Goal: Information Seeking & Learning: Learn about a topic

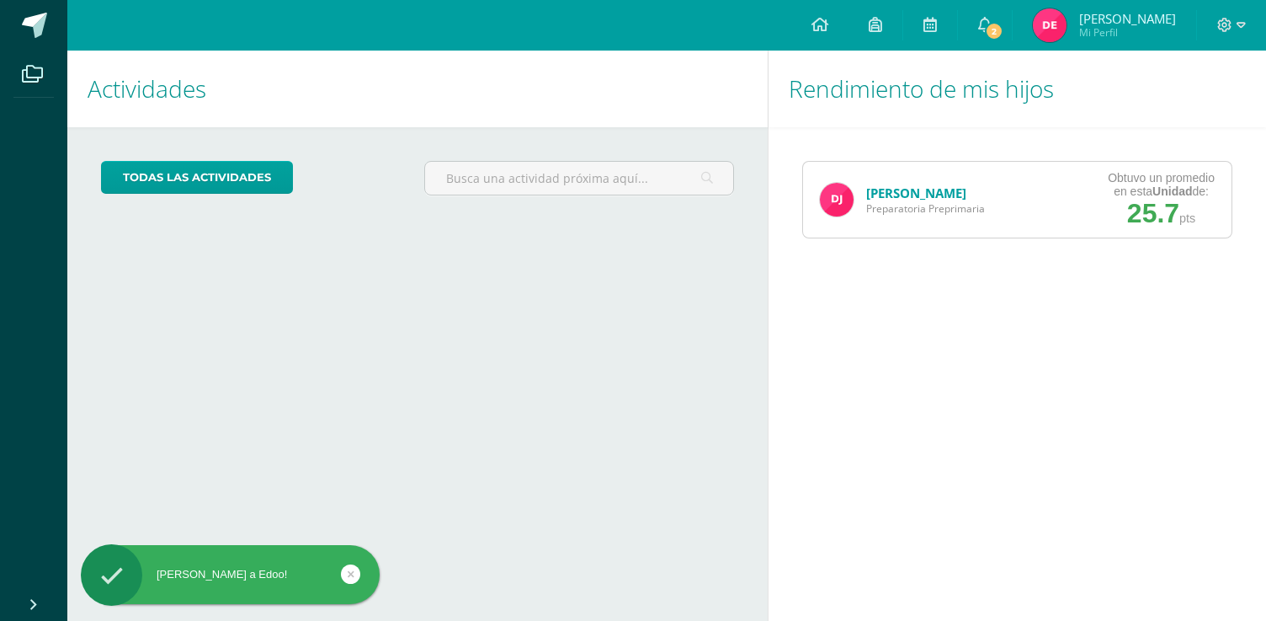
click at [927, 195] on link "[PERSON_NAME]" at bounding box center [916, 192] width 100 height 17
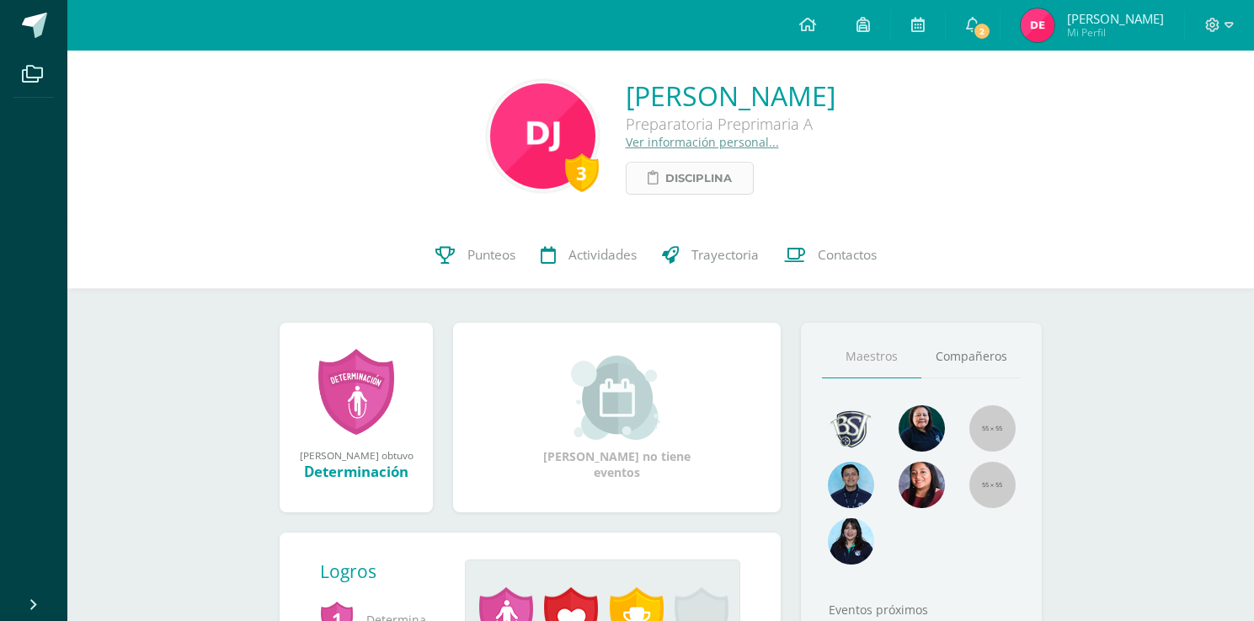
click at [665, 182] on span "Disciplina" at bounding box center [698, 178] width 67 height 31
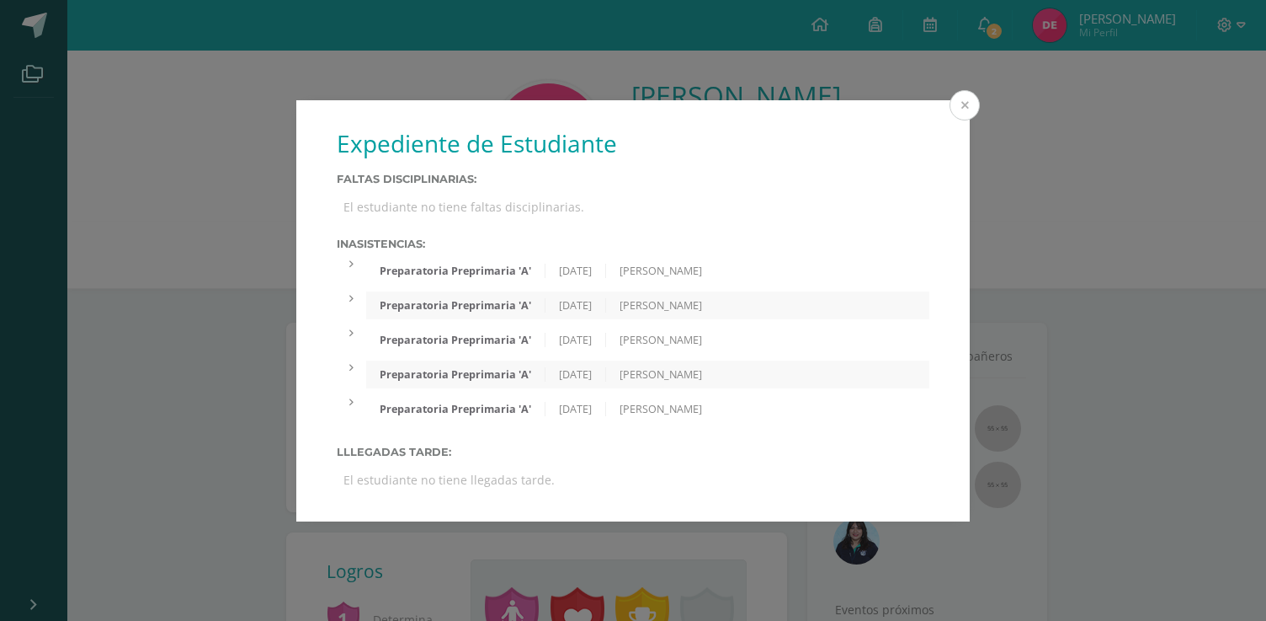
click at [972, 107] on button at bounding box center [965, 105] width 30 height 30
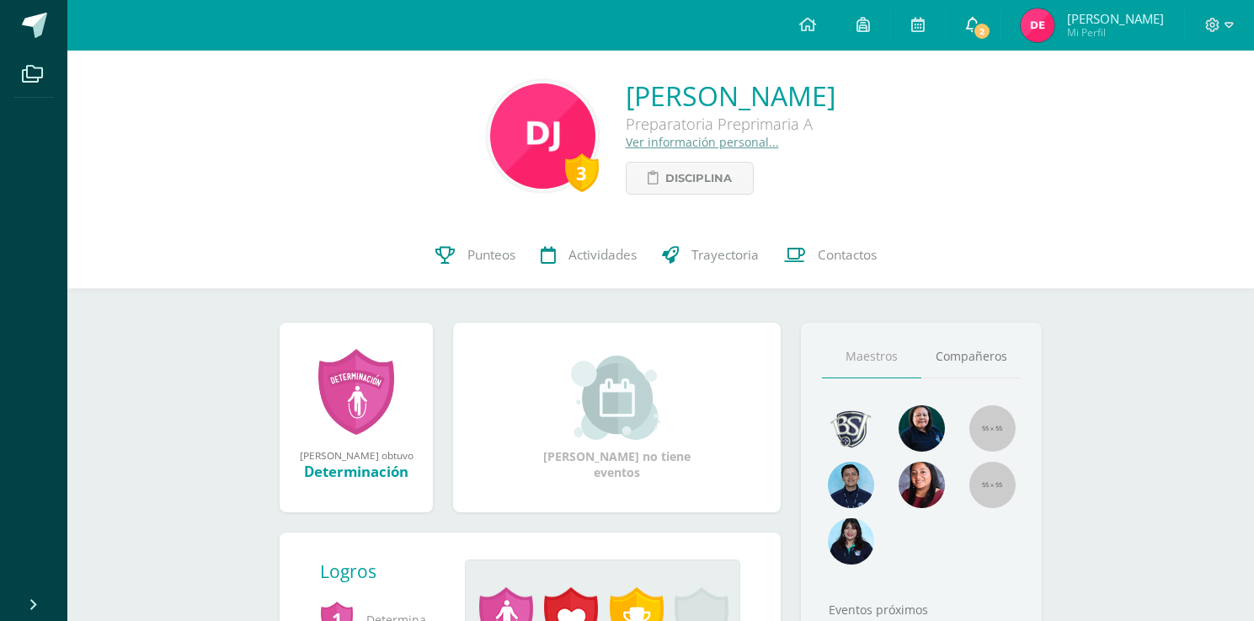
click at [991, 34] on span "2" at bounding box center [981, 31] width 19 height 19
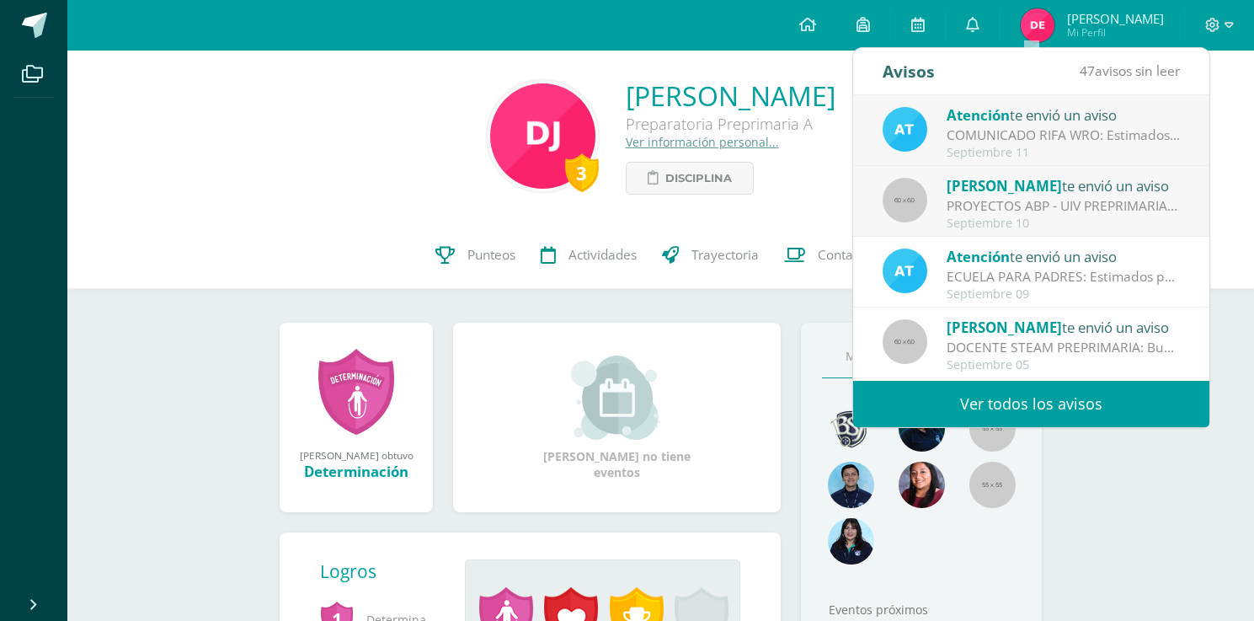
click at [1004, 211] on div "PROYECTOS ABP - UIV PREPRIMARIA: Buenos días queridos papitos de PP Es un gusto…" at bounding box center [1063, 205] width 234 height 19
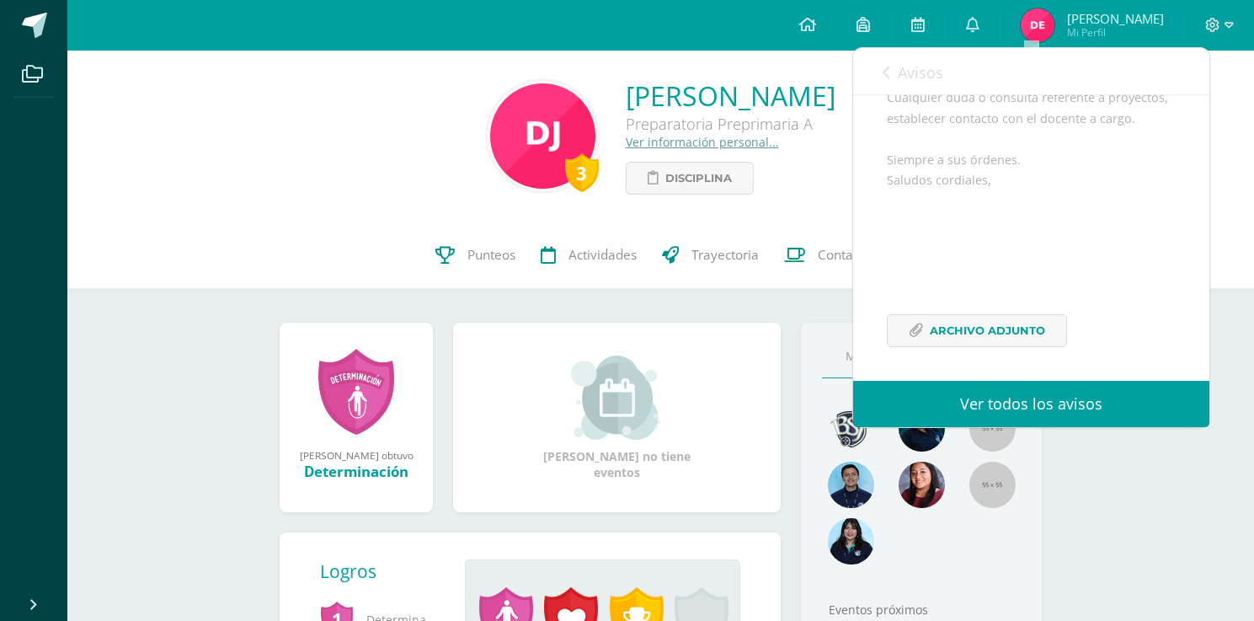
scroll to position [472, 0]
click at [940, 325] on span "Archivo Adjunto" at bounding box center [987, 326] width 115 height 31
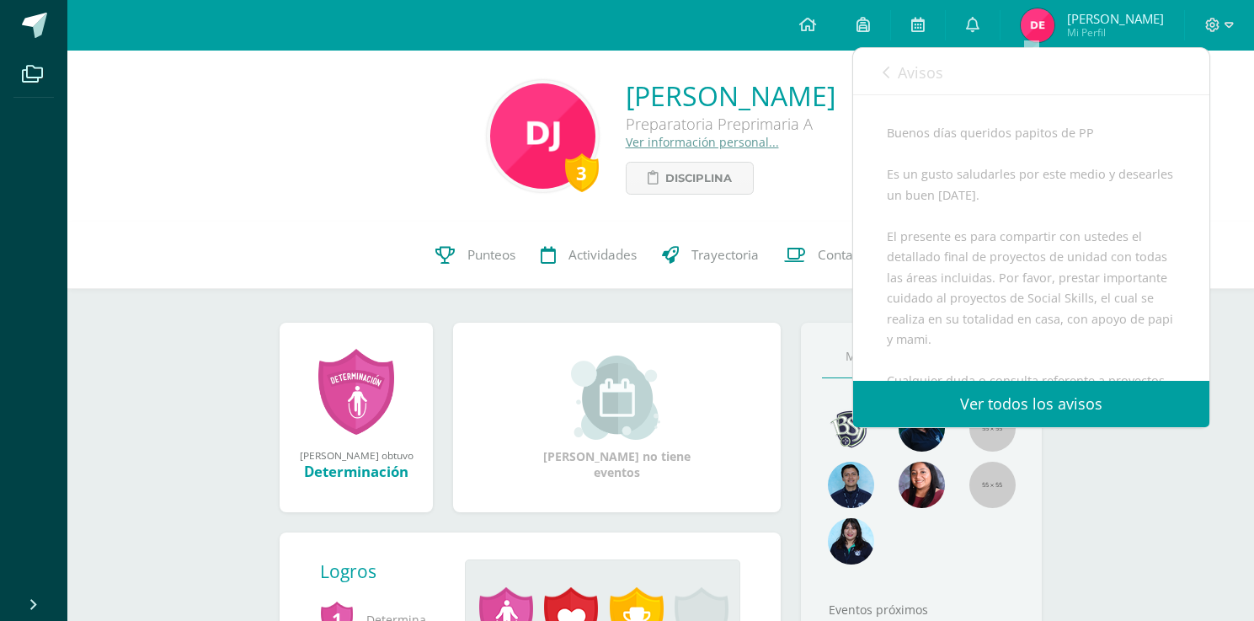
scroll to position [0, 0]
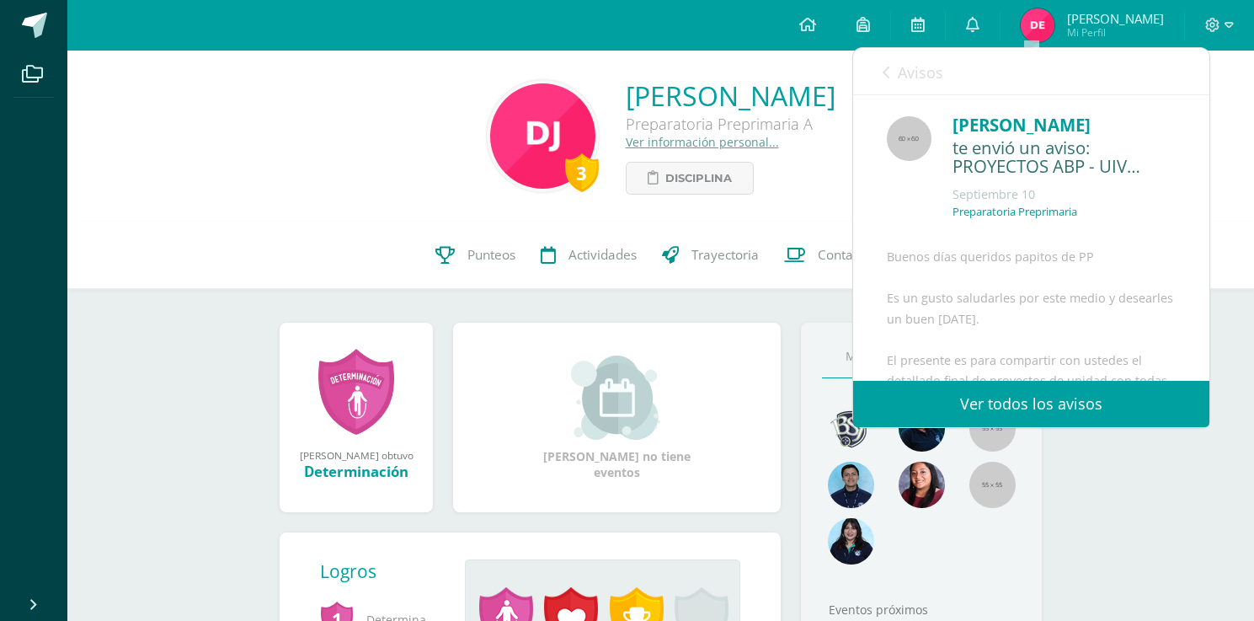
click at [898, 71] on span "Avisos" at bounding box center [920, 72] width 45 height 20
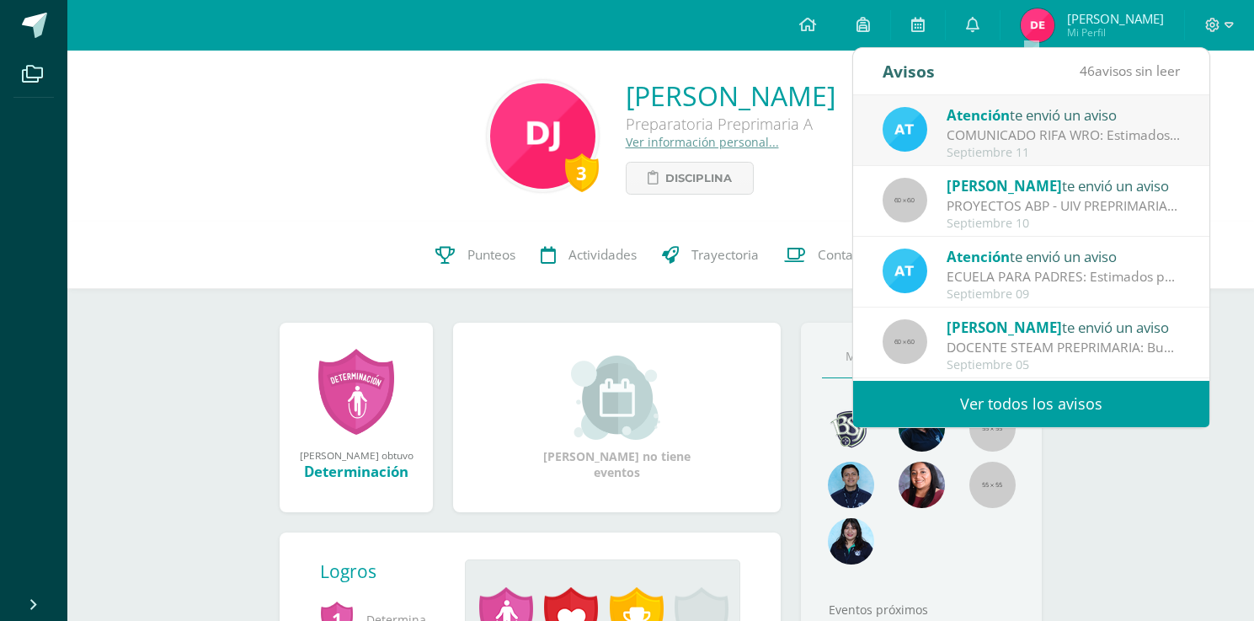
click at [1023, 152] on div "Septiembre 11" at bounding box center [1063, 153] width 234 height 14
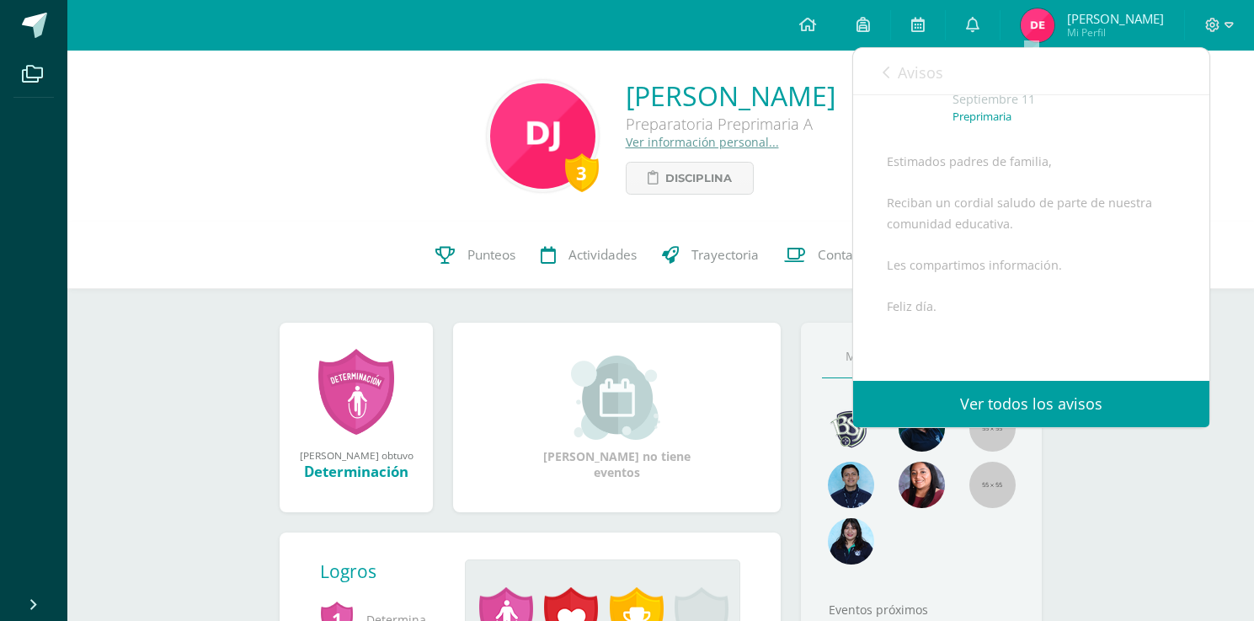
scroll to position [253, 0]
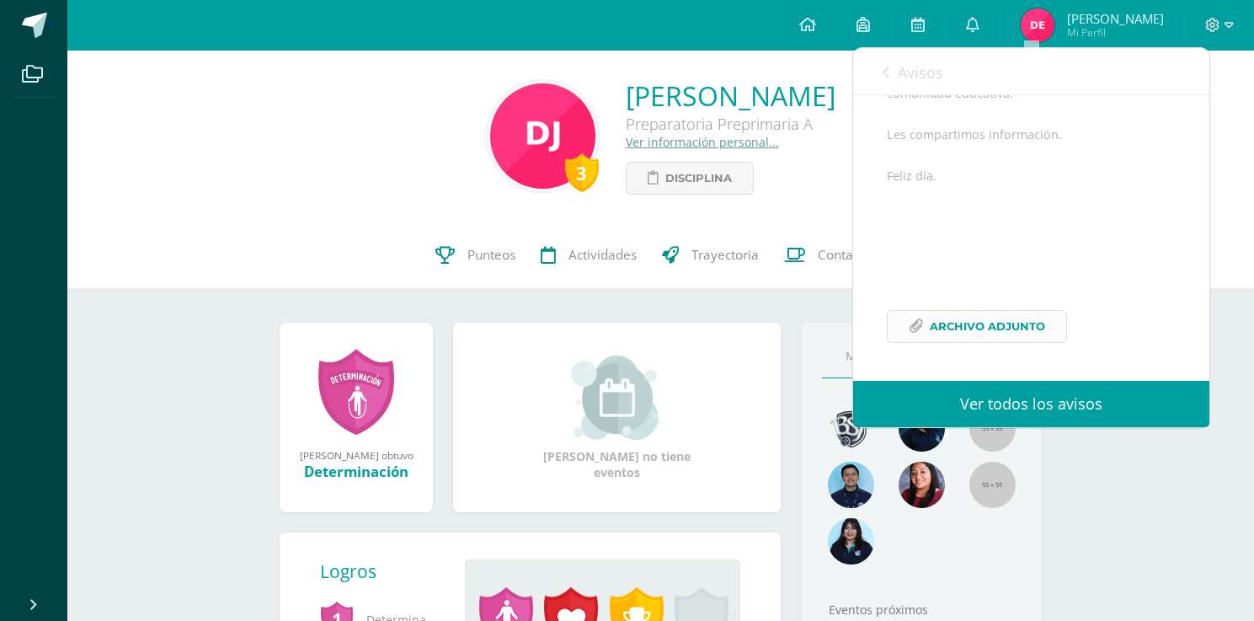
click at [1031, 338] on span "Archivo Adjunto" at bounding box center [987, 326] width 115 height 31
click at [1054, 23] on img at bounding box center [1037, 25] width 34 height 34
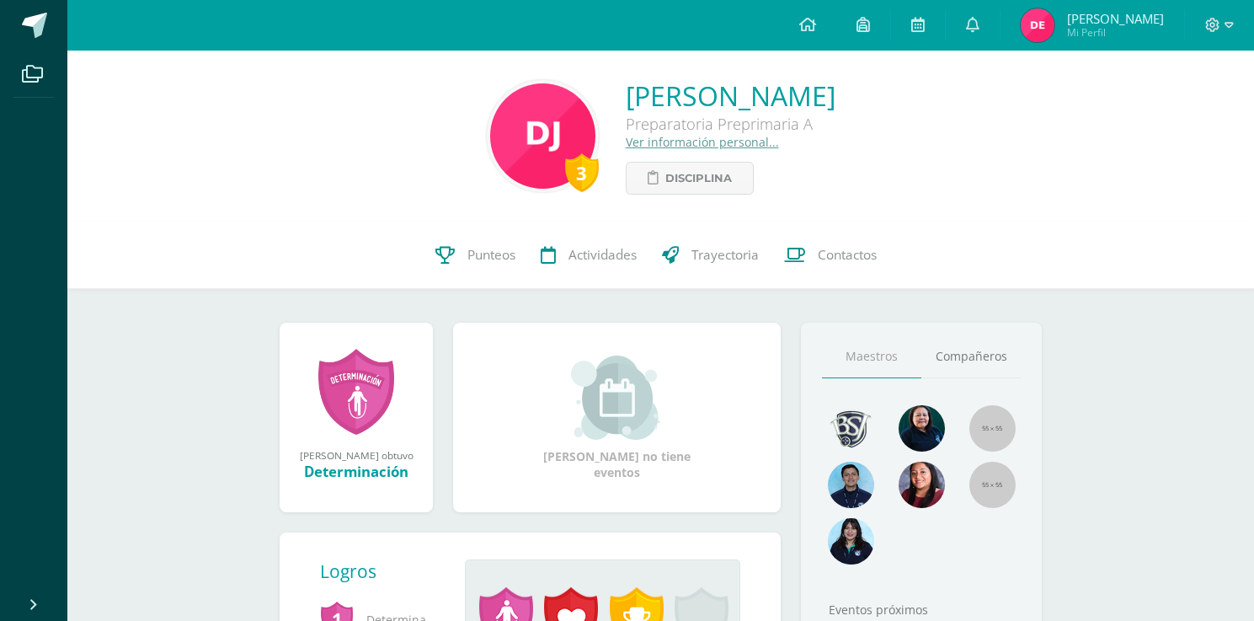
click at [565, 160] on div "3" at bounding box center [582, 172] width 34 height 39
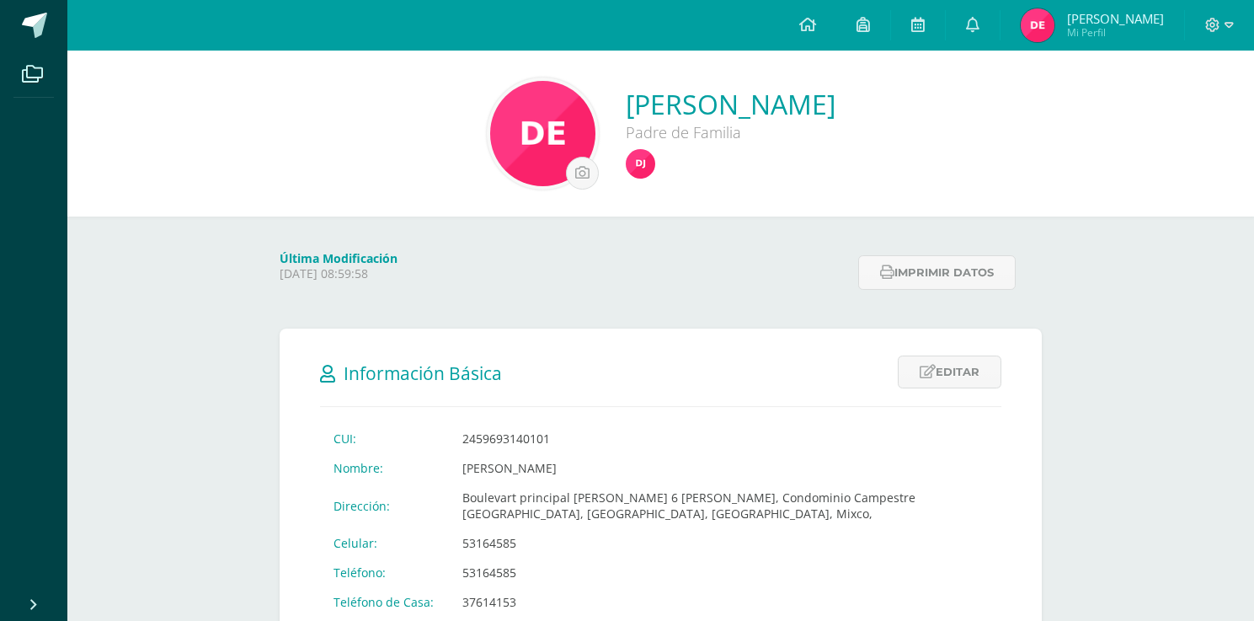
click at [1054, 32] on img at bounding box center [1037, 25] width 34 height 34
click at [979, 28] on icon at bounding box center [972, 24] width 13 height 15
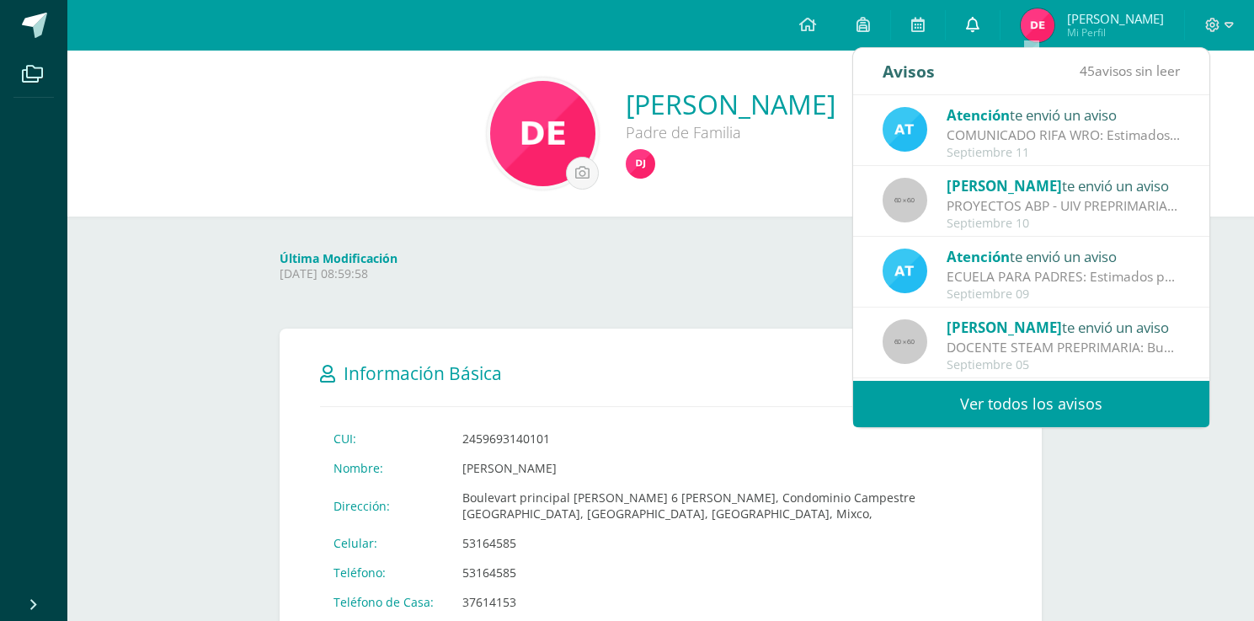
click at [979, 28] on icon at bounding box center [972, 24] width 13 height 15
click at [836, 24] on link at bounding box center [807, 25] width 57 height 51
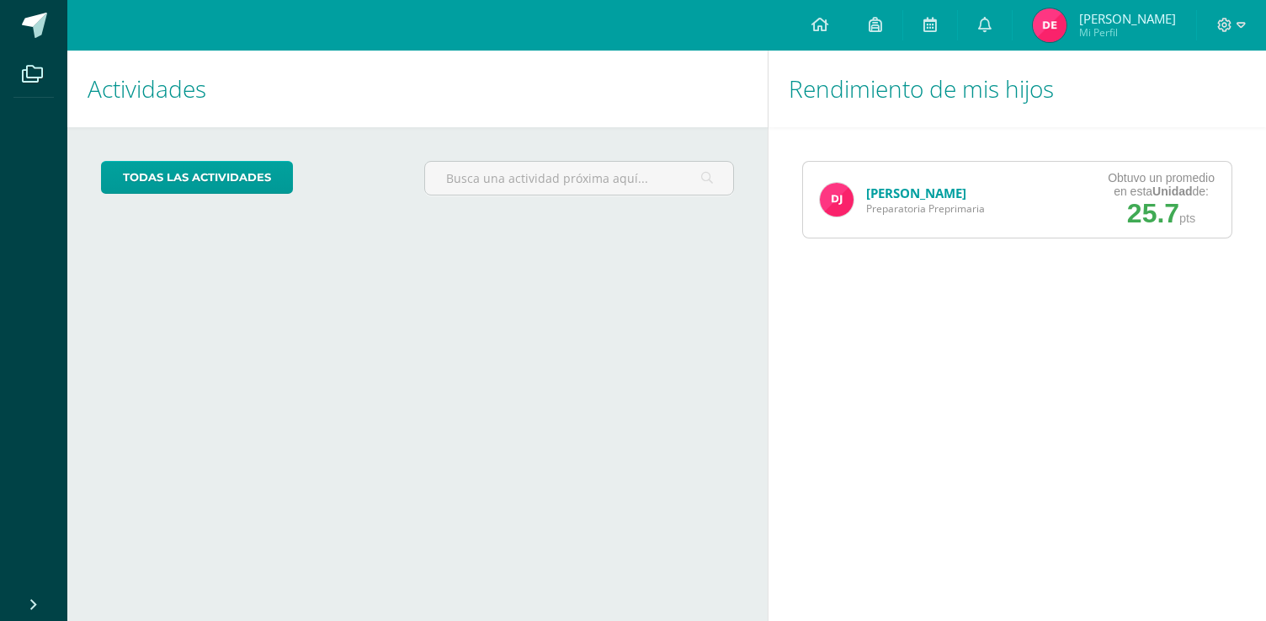
click at [998, 219] on div "Diana Juarez Preparatoria Preprimaria" at bounding box center [902, 200] width 199 height 76
click at [882, 191] on link "[PERSON_NAME]" at bounding box center [916, 192] width 100 height 17
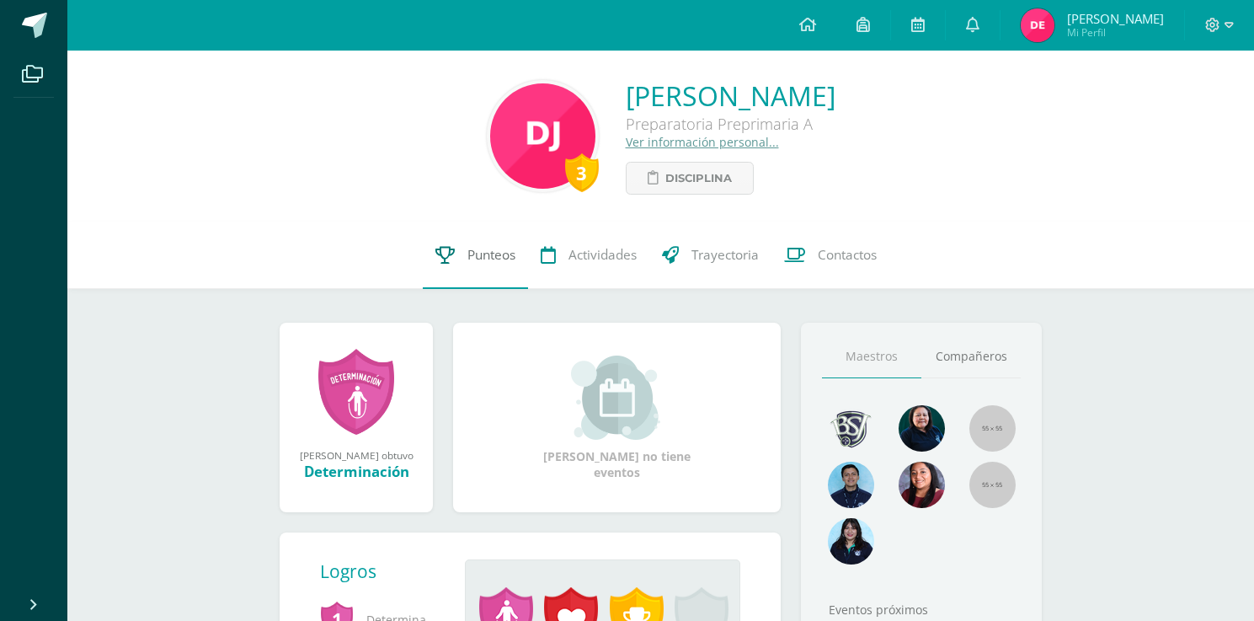
click at [467, 257] on span "Punteos" at bounding box center [491, 255] width 48 height 18
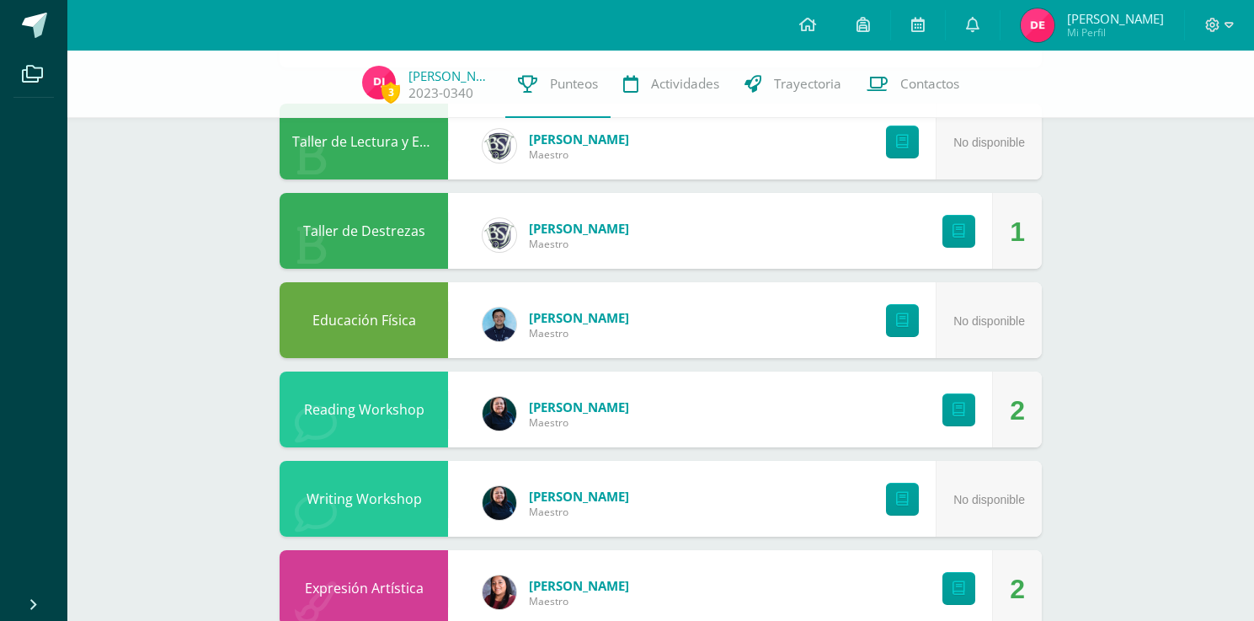
scroll to position [168, 0]
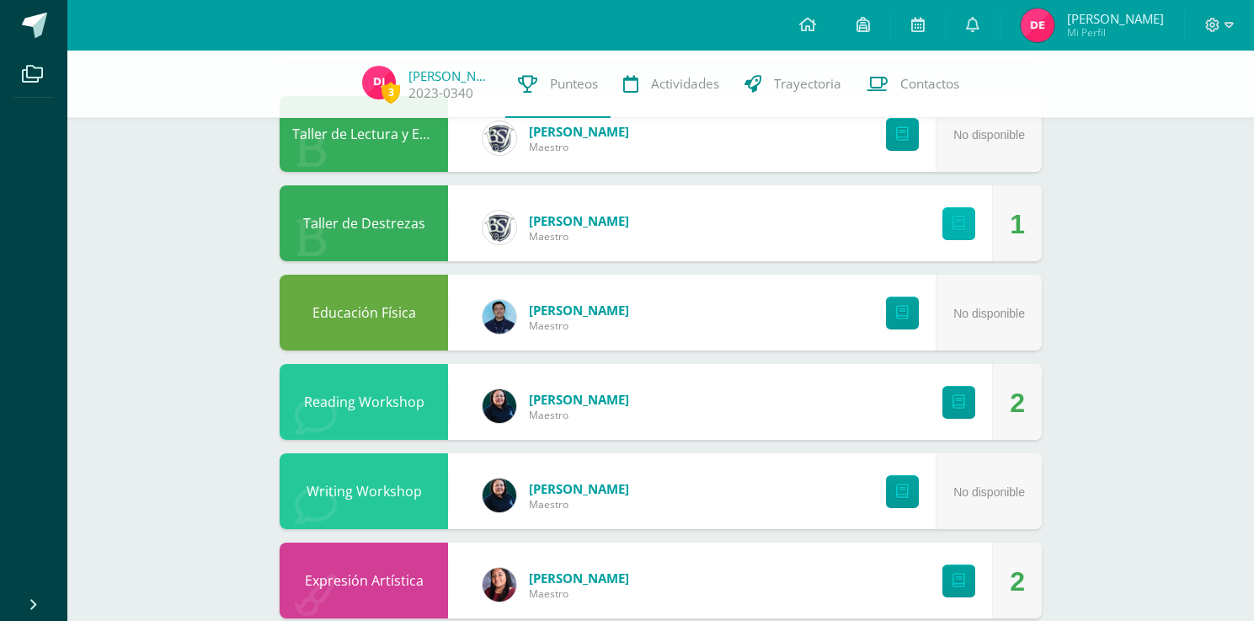
click at [949, 229] on link at bounding box center [958, 223] width 33 height 33
click at [955, 400] on icon at bounding box center [958, 402] width 13 height 14
click at [1018, 404] on div "2" at bounding box center [1017, 403] width 15 height 76
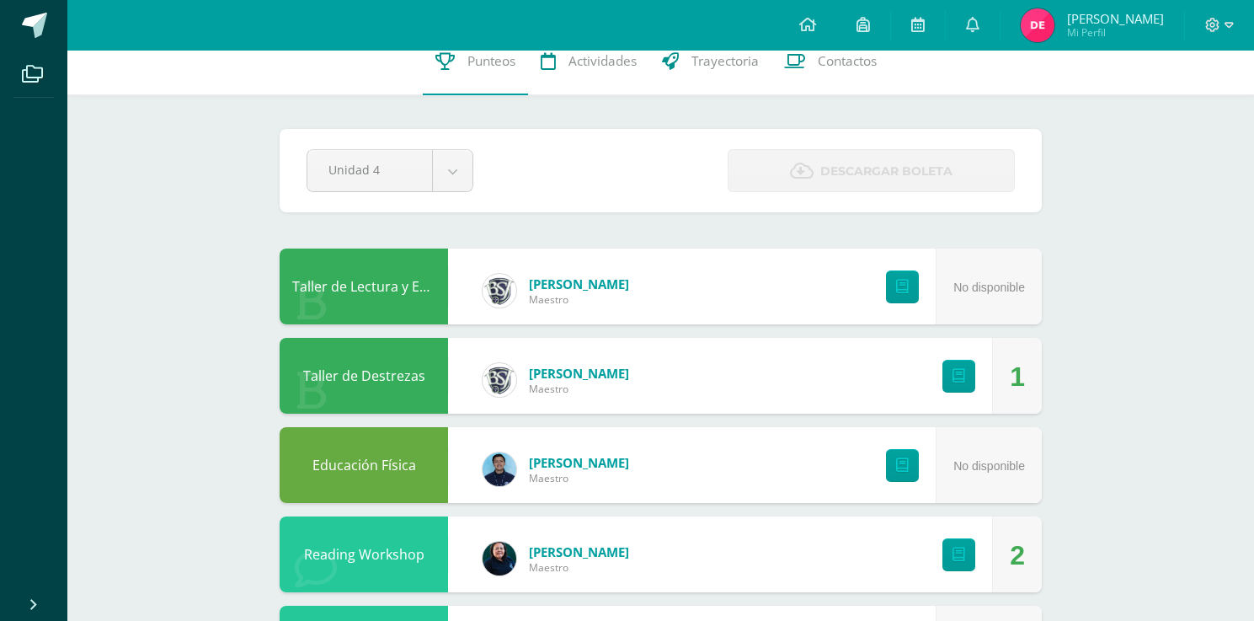
scroll to position [0, 0]
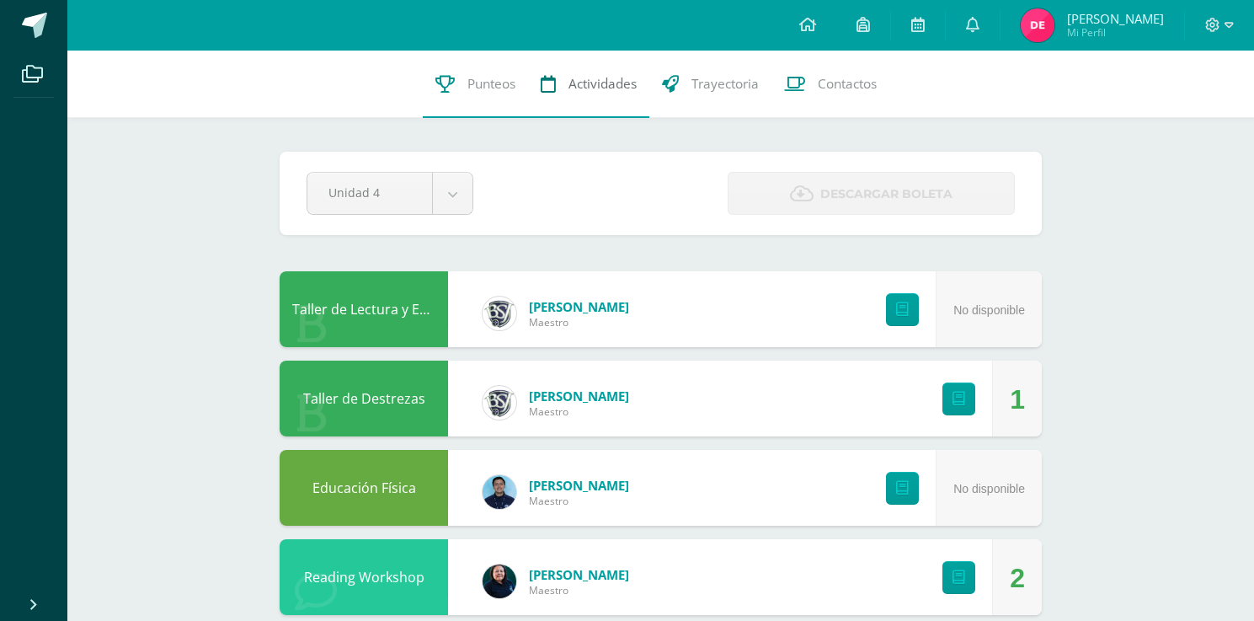
click at [596, 91] on span "Actividades" at bounding box center [602, 84] width 68 height 18
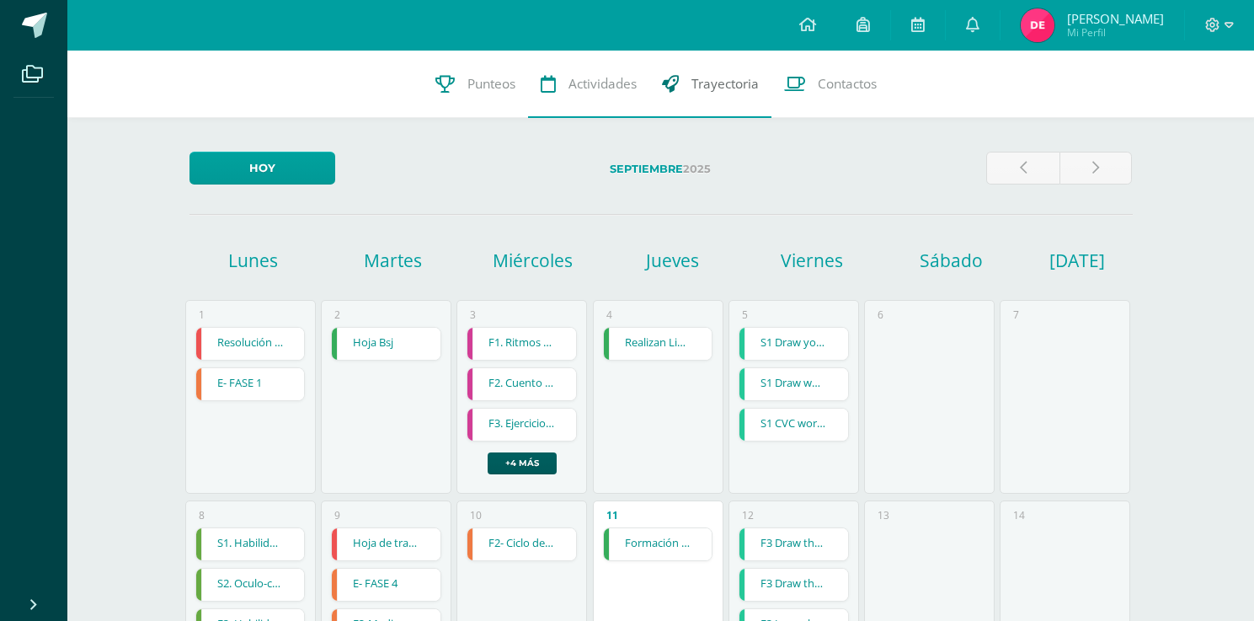
click at [724, 81] on span "Trayectoria" at bounding box center [724, 84] width 67 height 18
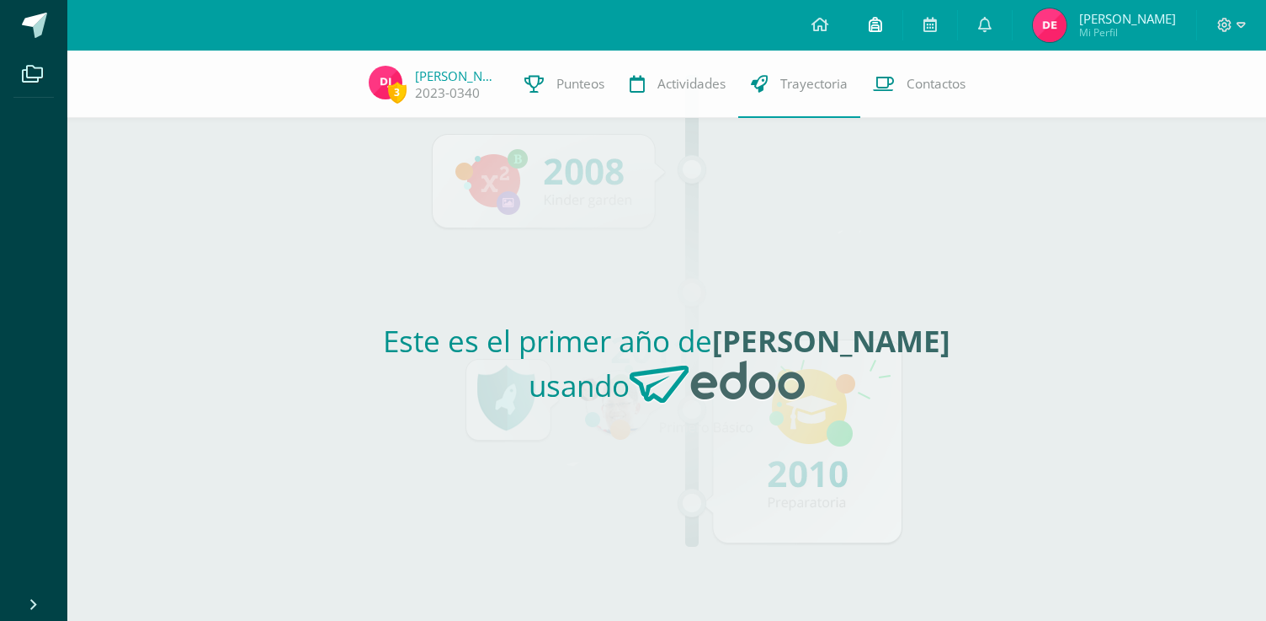
click at [882, 27] on icon at bounding box center [875, 24] width 13 height 15
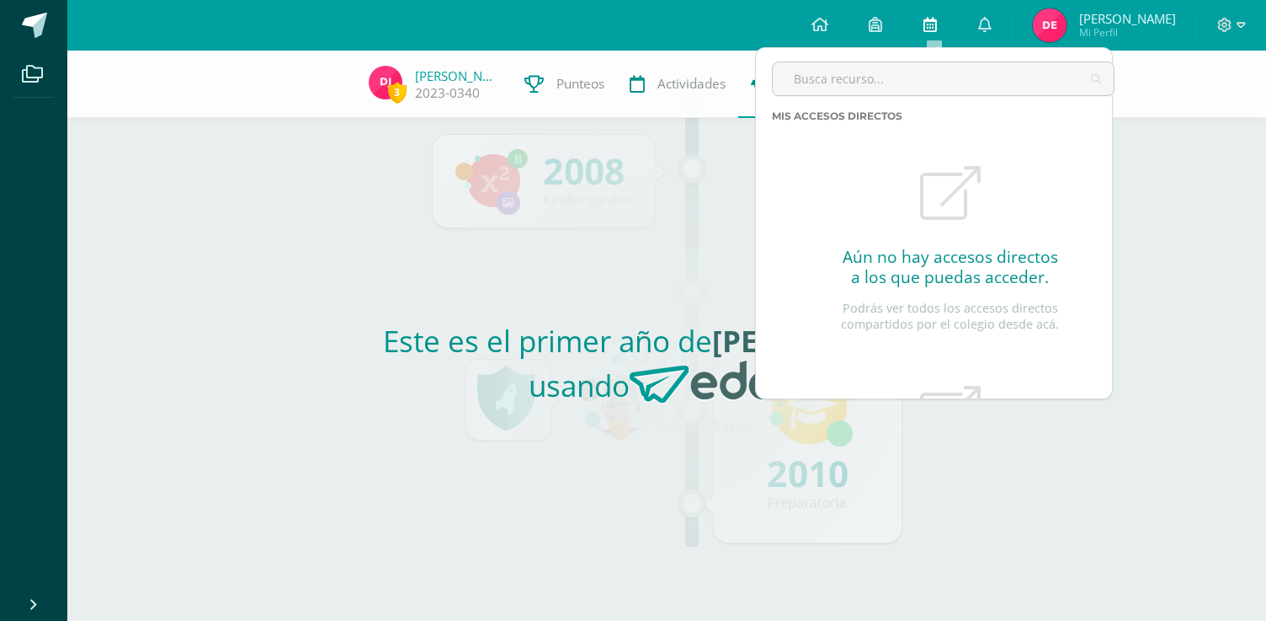
click at [937, 29] on icon at bounding box center [930, 24] width 13 height 15
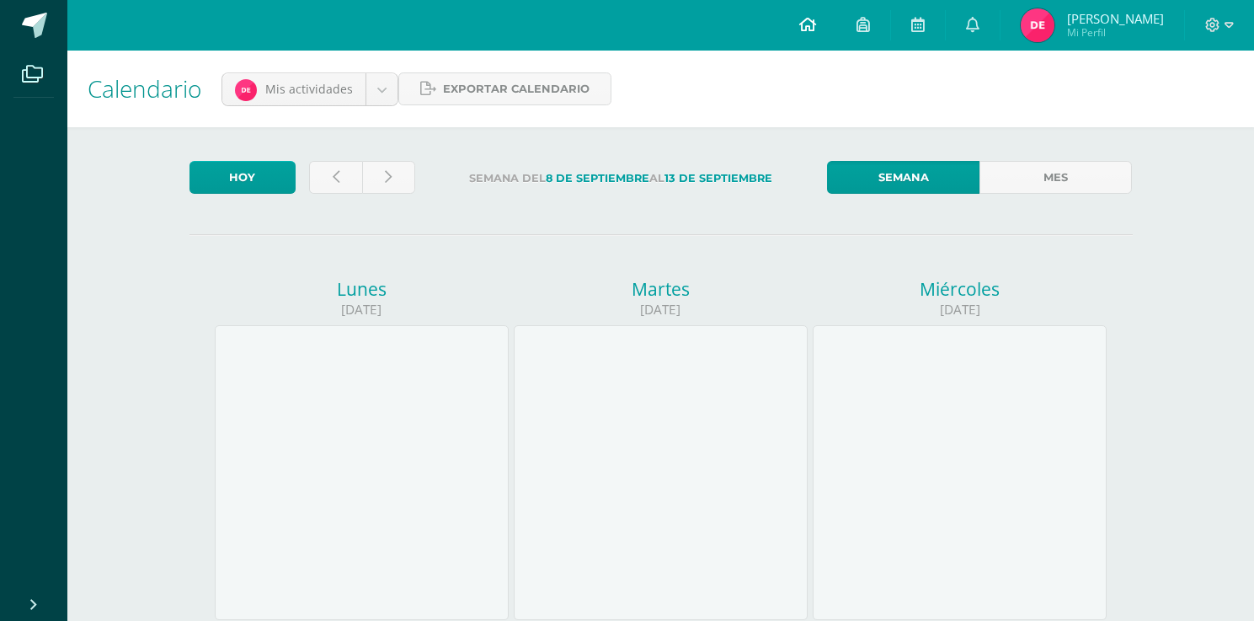
click at [816, 25] on icon at bounding box center [807, 24] width 17 height 15
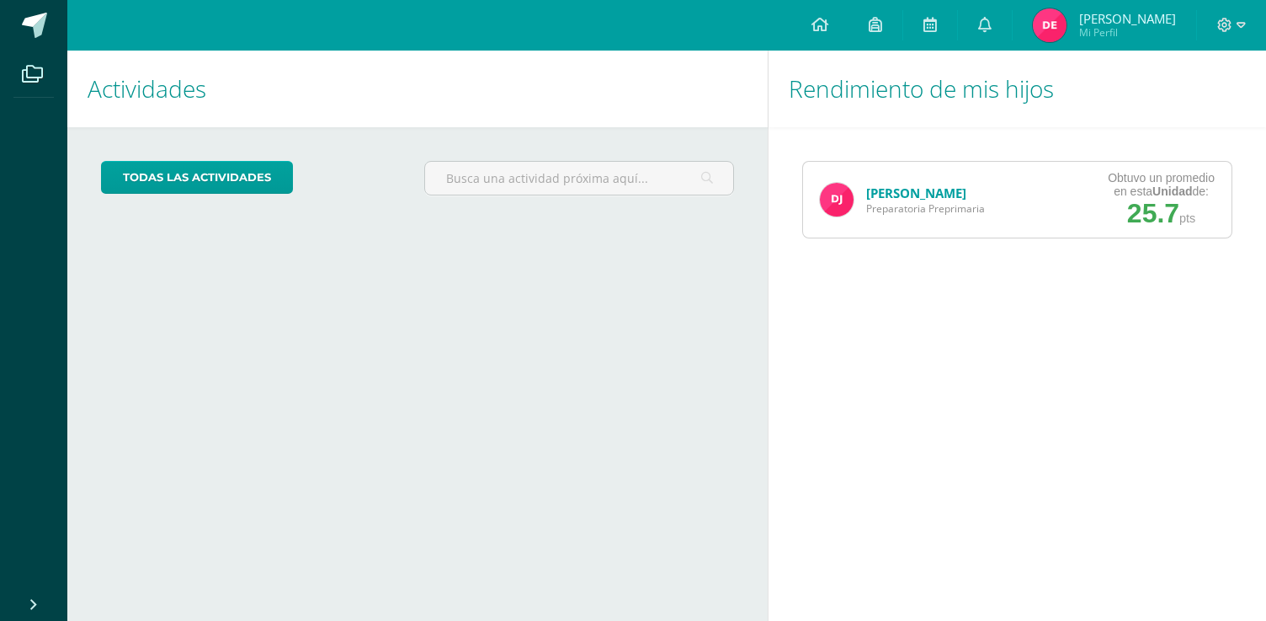
click at [890, 196] on link "[PERSON_NAME]" at bounding box center [916, 192] width 100 height 17
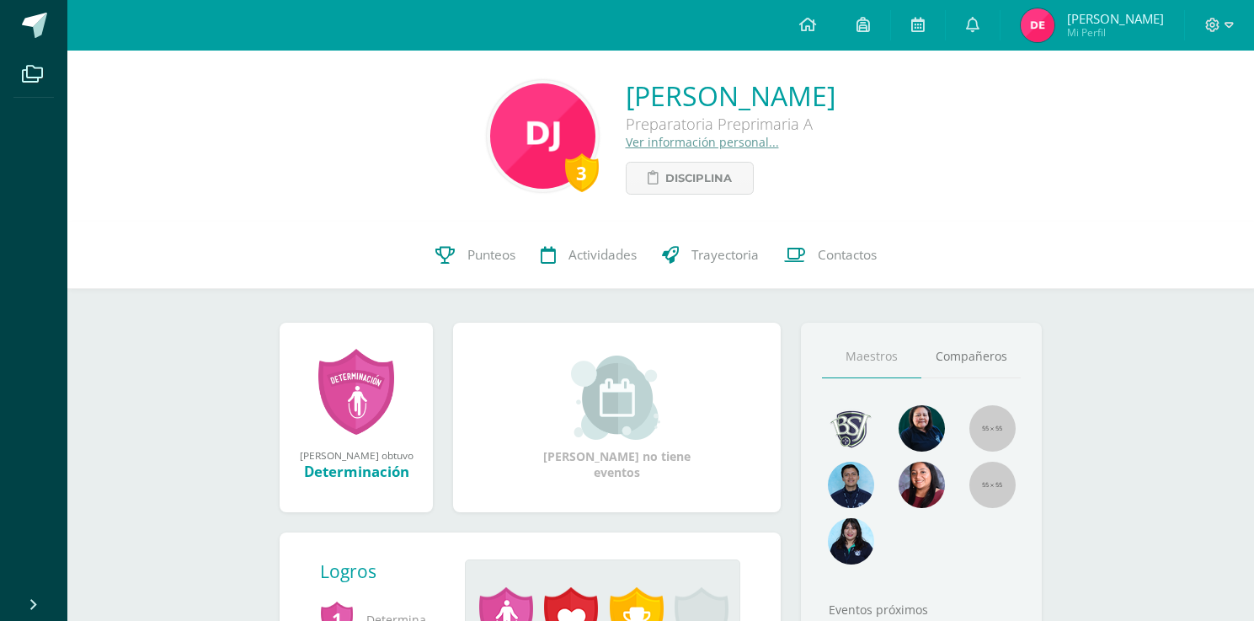
click at [347, 402] on link at bounding box center [356, 392] width 76 height 88
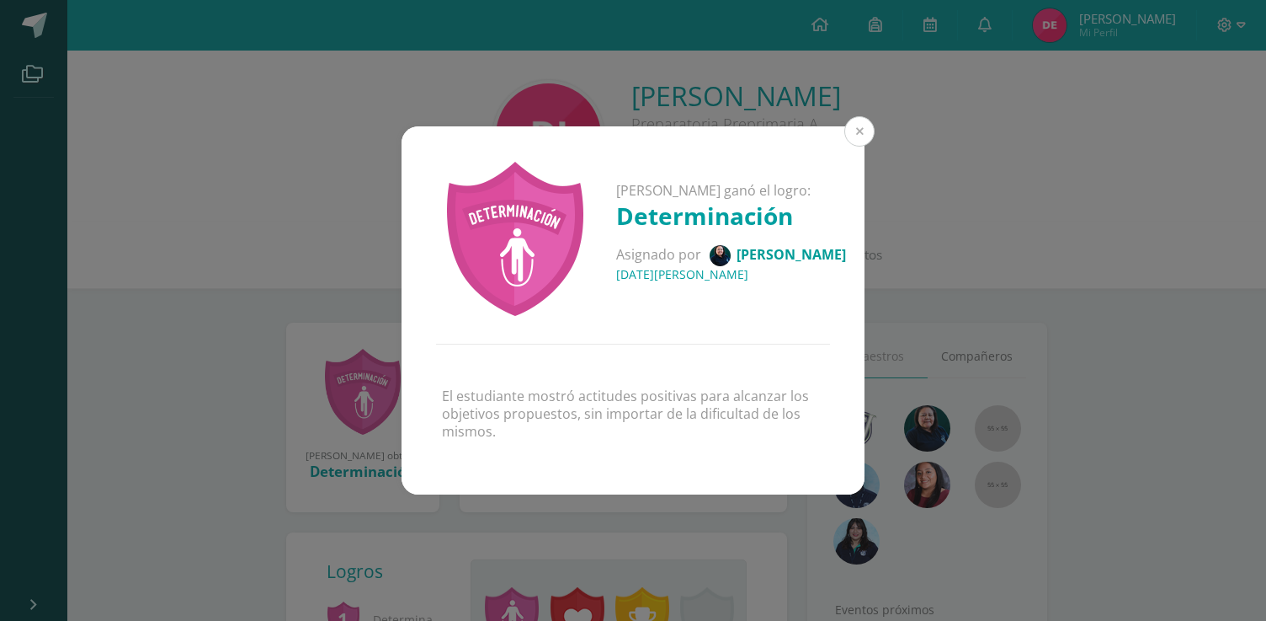
click at [856, 141] on button at bounding box center [860, 131] width 30 height 30
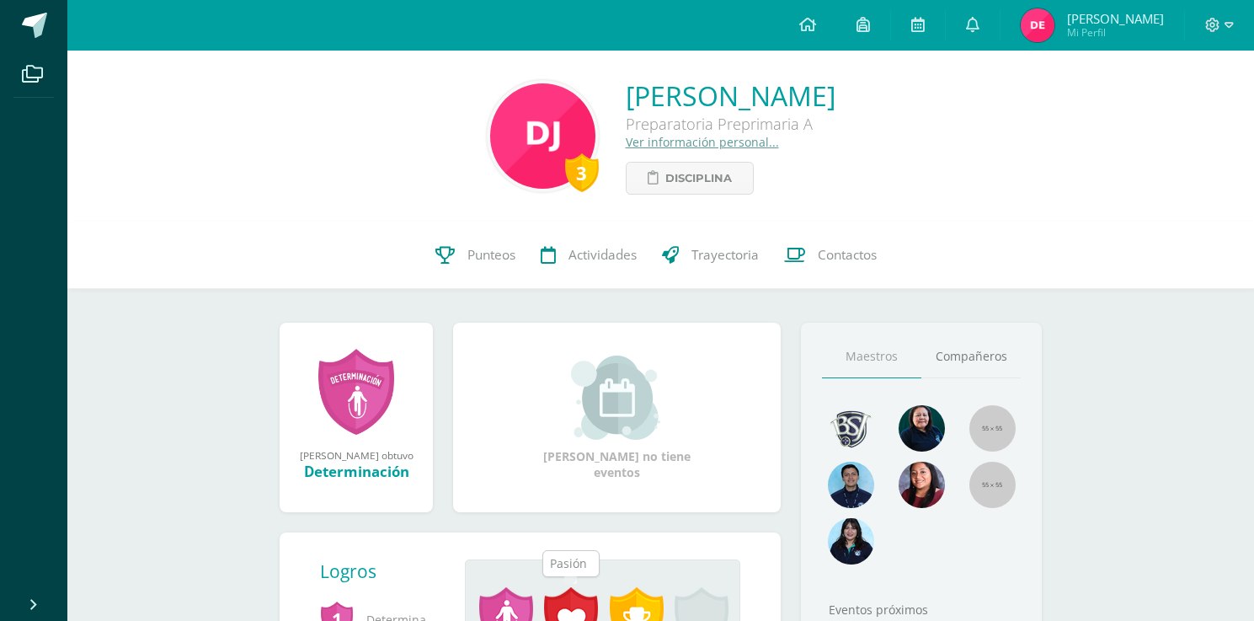
click at [560, 601] on span at bounding box center [571, 618] width 54 height 62
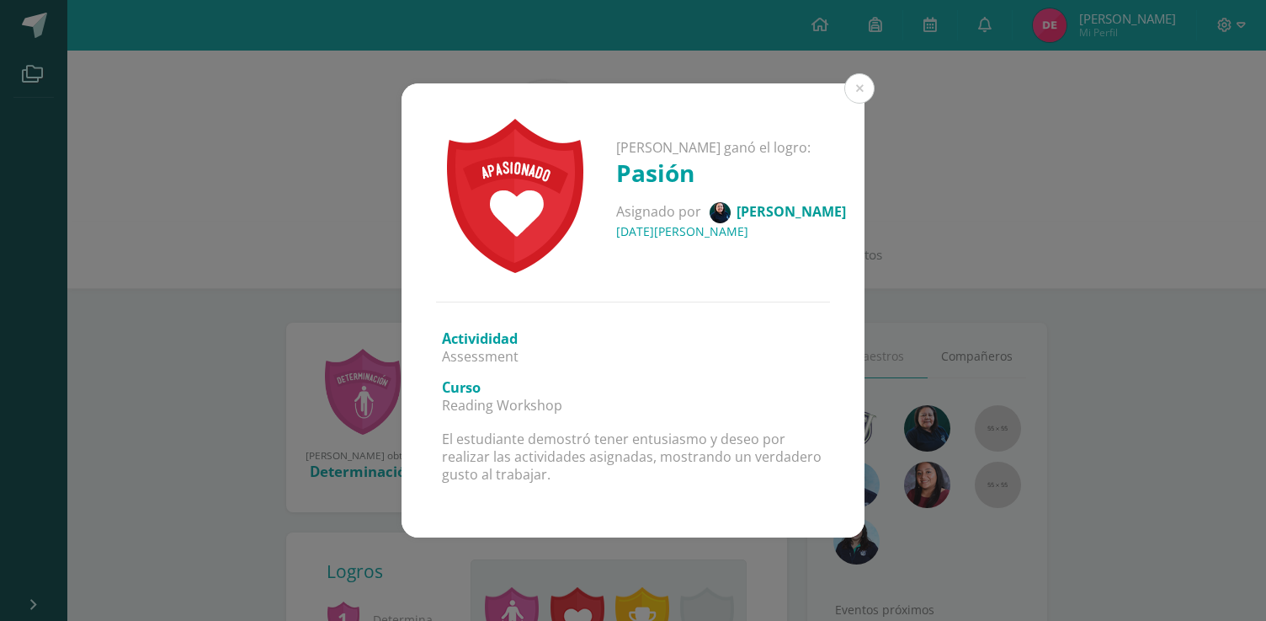
click at [560, 601] on div "[PERSON_NAME] ganó el logro: [PERSON_NAME] por [PERSON_NAME] [DATE][PERSON_NAME…" at bounding box center [633, 310] width 1266 height 621
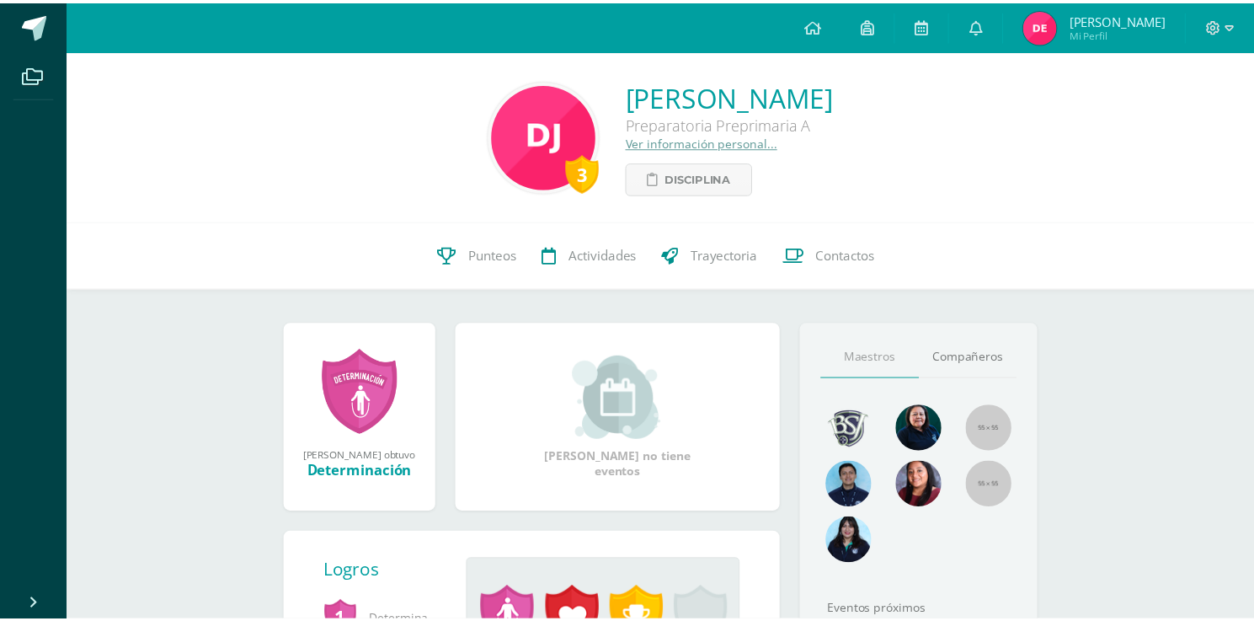
scroll to position [42, 0]
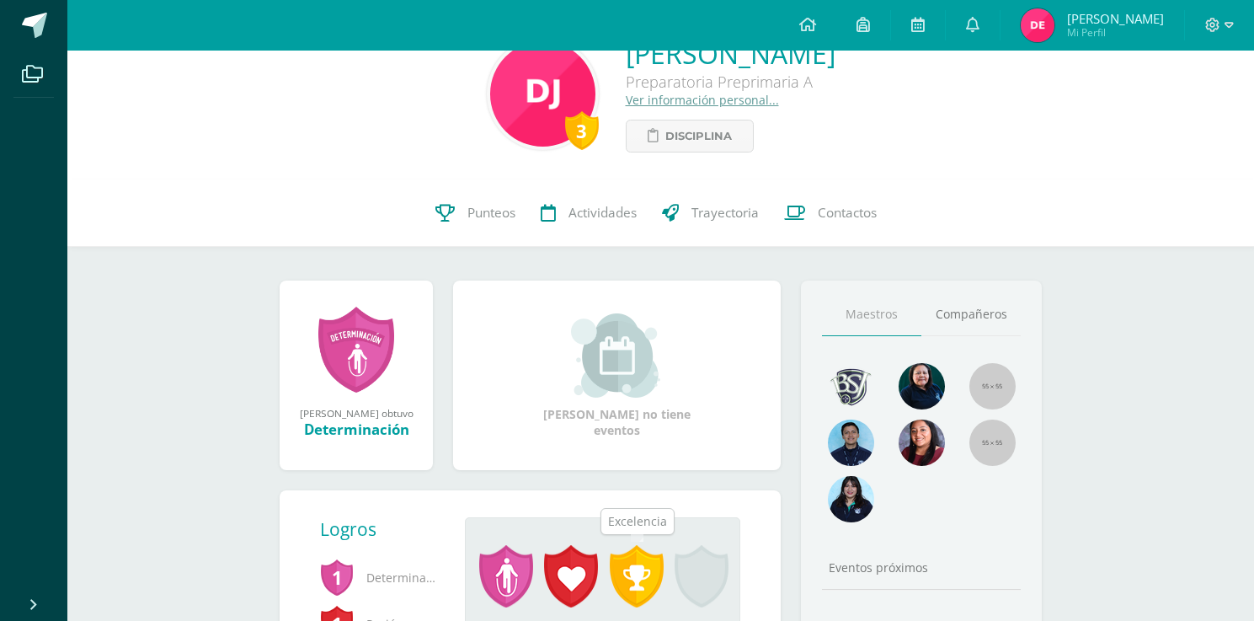
click at [638, 591] on span at bounding box center [637, 576] width 54 height 62
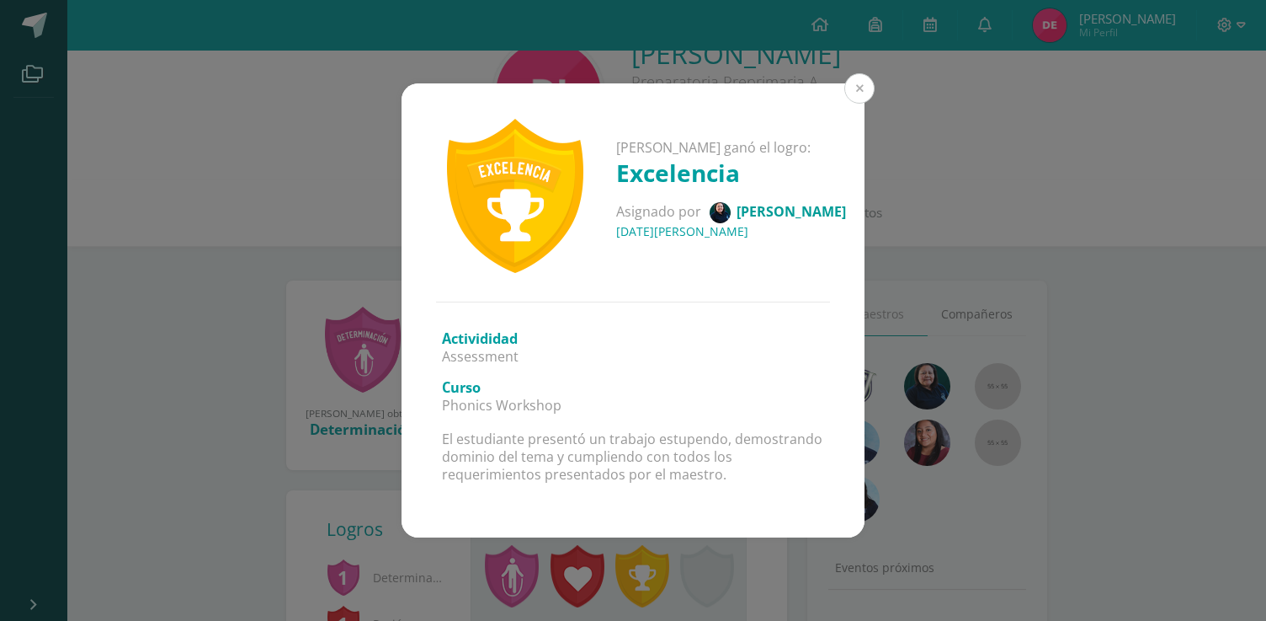
click at [862, 94] on button at bounding box center [860, 88] width 30 height 30
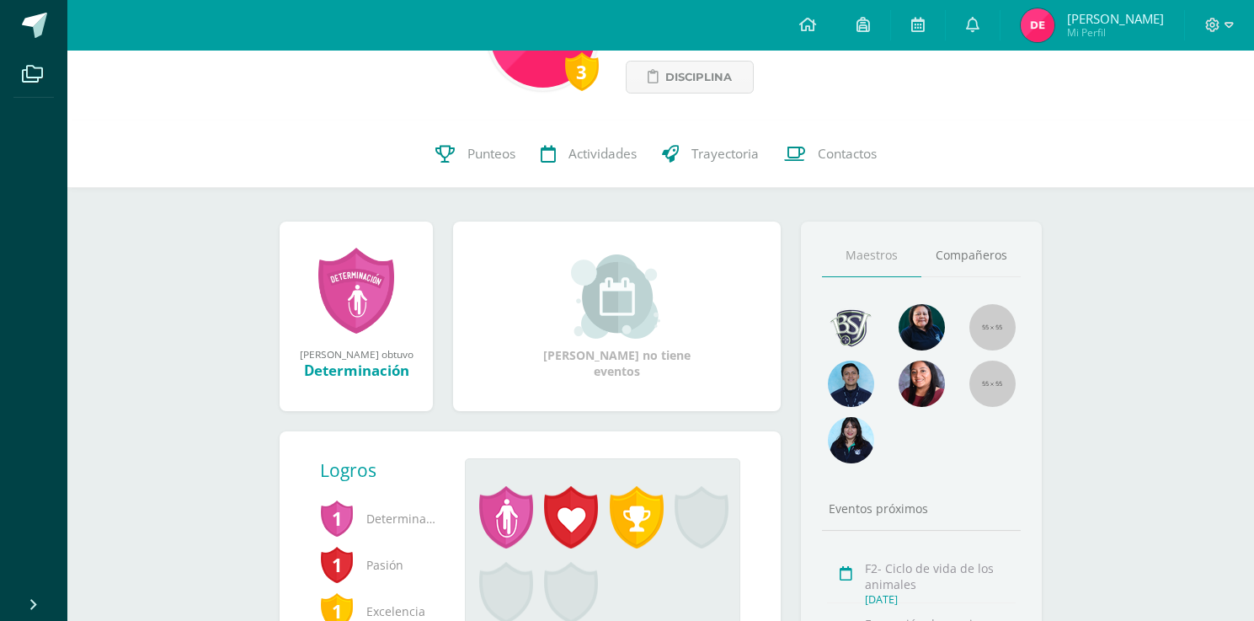
scroll to position [0, 0]
